Goal: Transaction & Acquisition: Purchase product/service

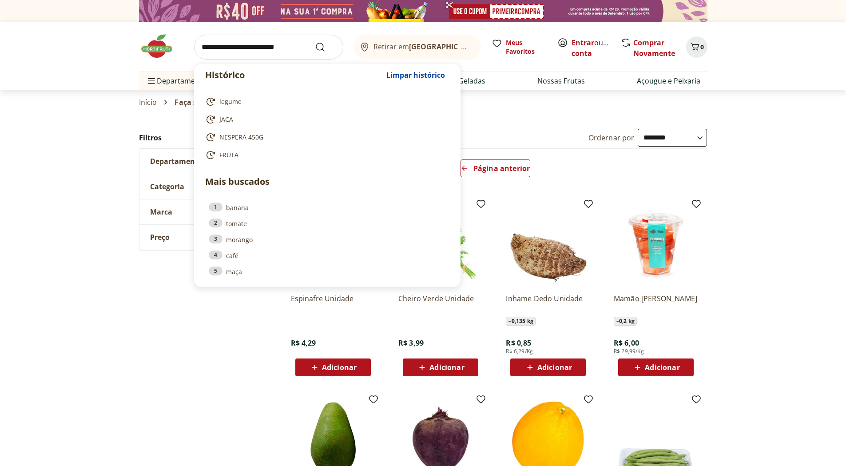
select select "**********"
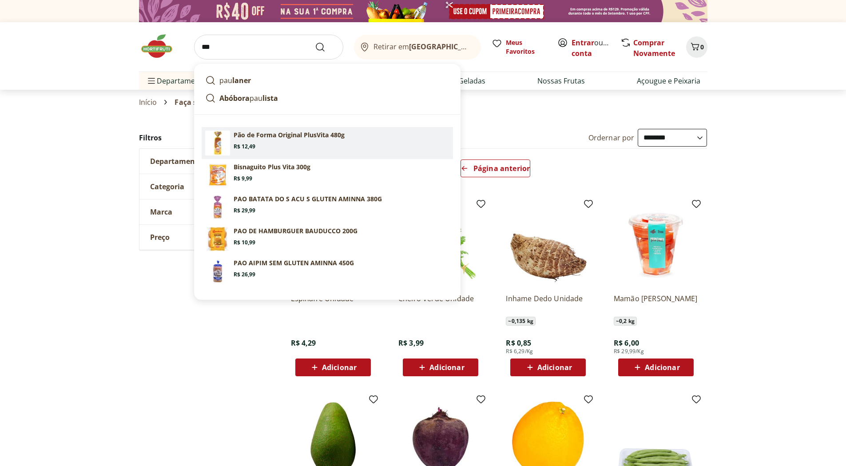
click at [279, 147] on section "Pão de Forma Original PlusVita 480g Price: R$ 12,49" at bounding box center [342, 141] width 216 height 20
type input "**********"
